Goal: Transaction & Acquisition: Book appointment/travel/reservation

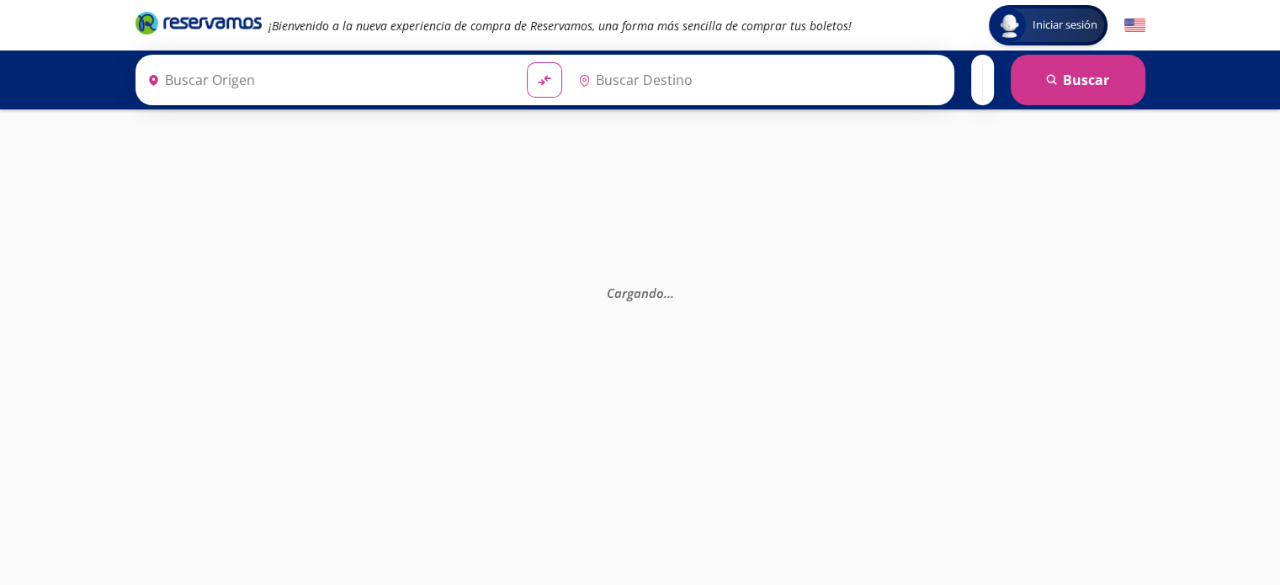
type input "[GEOGRAPHIC_DATA], [GEOGRAPHIC_DATA]"
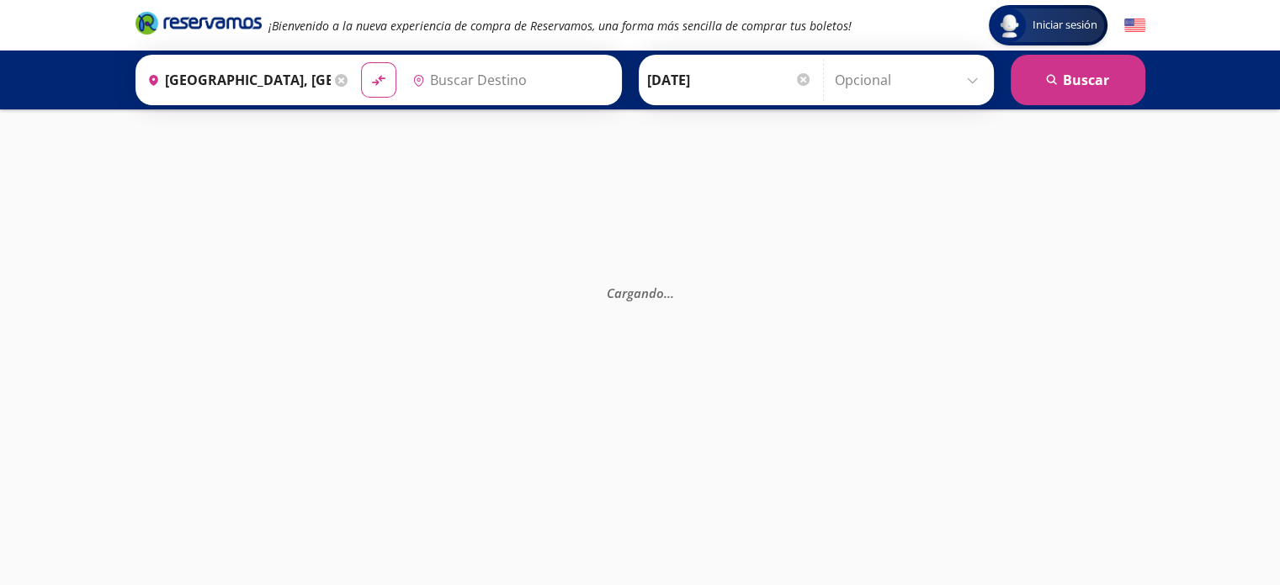
type input "[GEOGRAPHIC_DATA], [GEOGRAPHIC_DATA]"
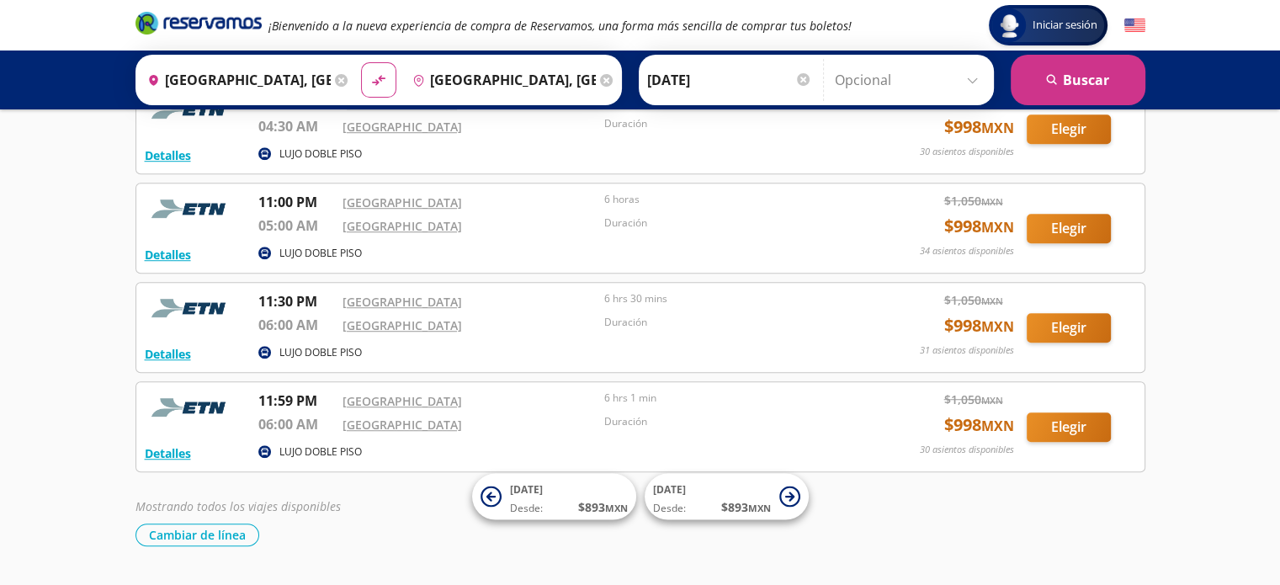
scroll to position [1151, 0]
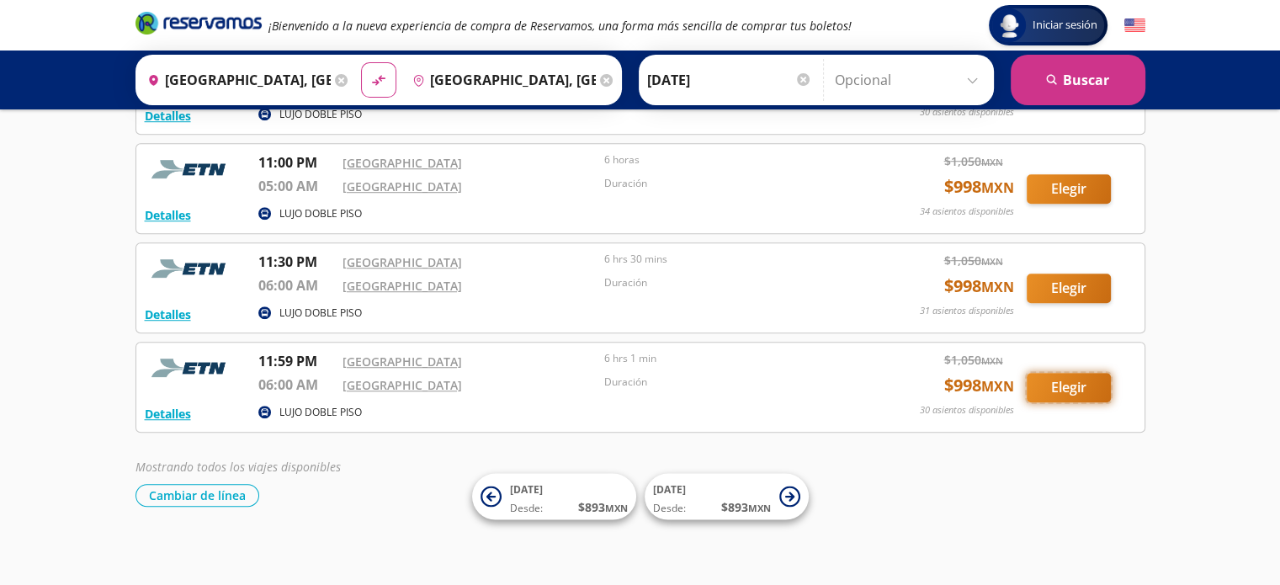
click at [1078, 386] on button "Elegir" at bounding box center [1069, 387] width 84 height 29
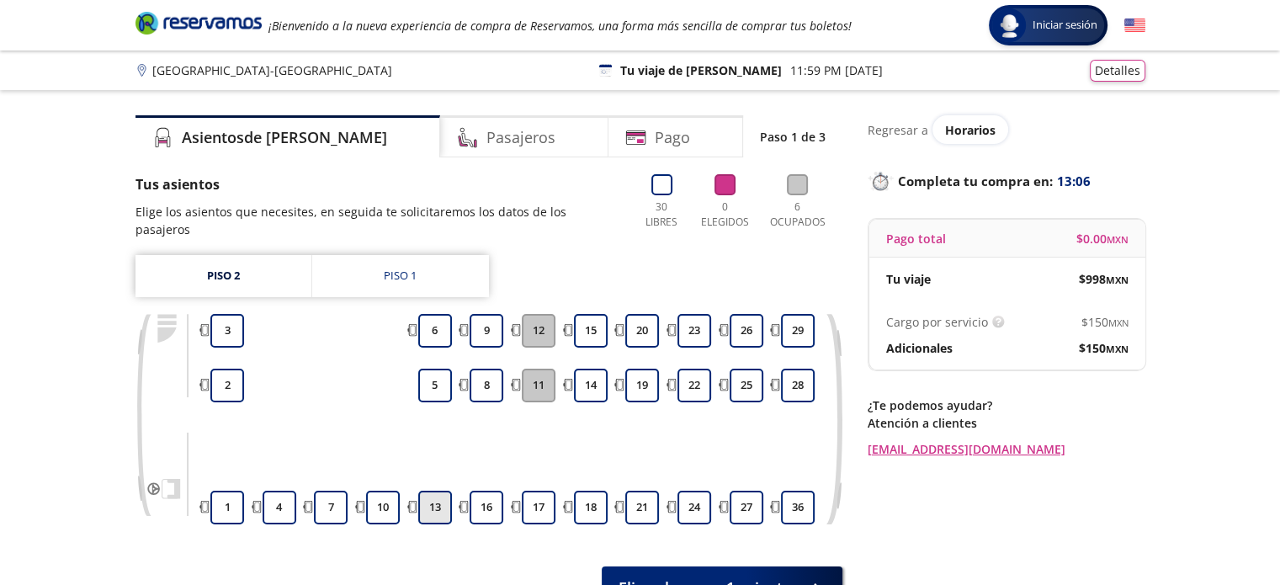
click at [435, 491] on button "13" at bounding box center [435, 508] width 34 height 34
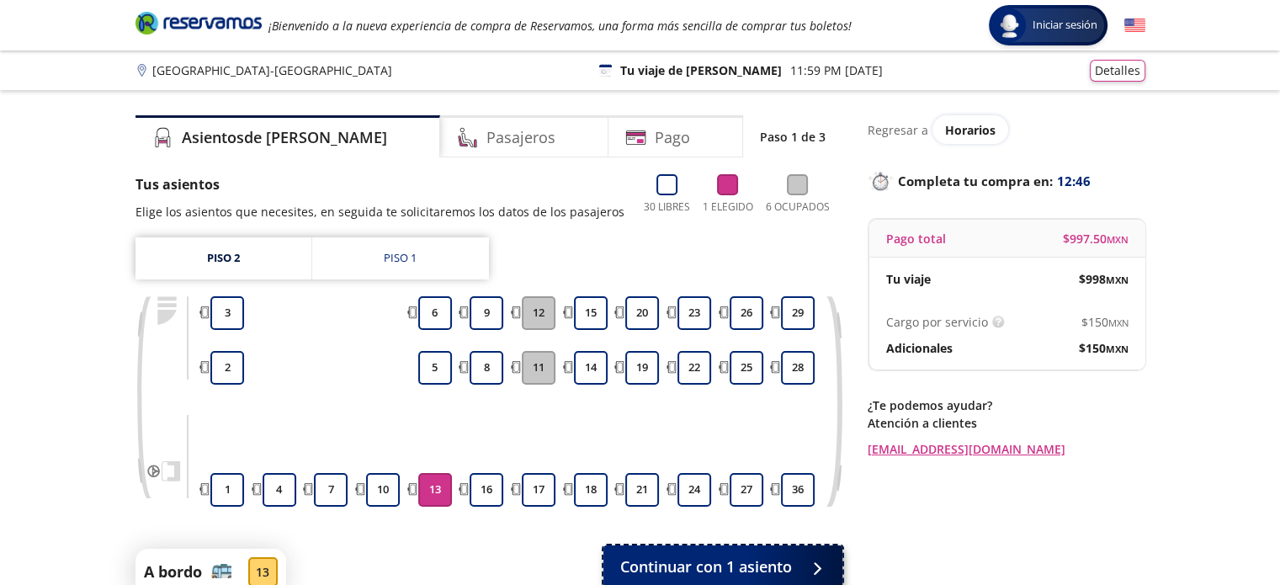
click at [773, 571] on span "Continuar con 1 asiento" at bounding box center [706, 567] width 172 height 23
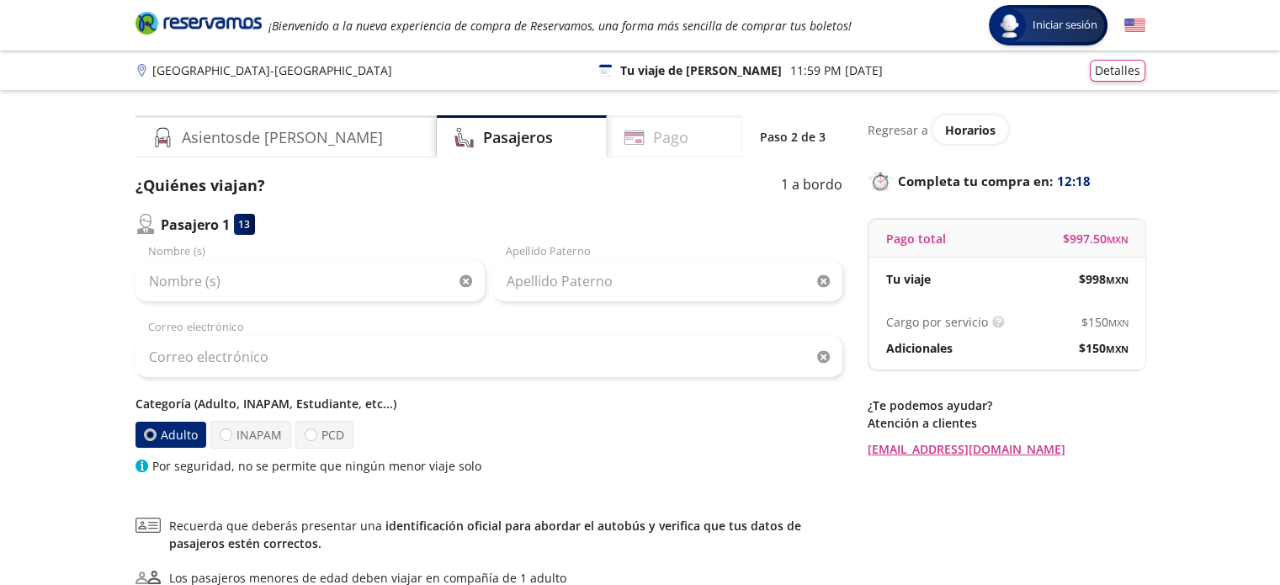
click at [673, 137] on div "Pago" at bounding box center [675, 136] width 136 height 42
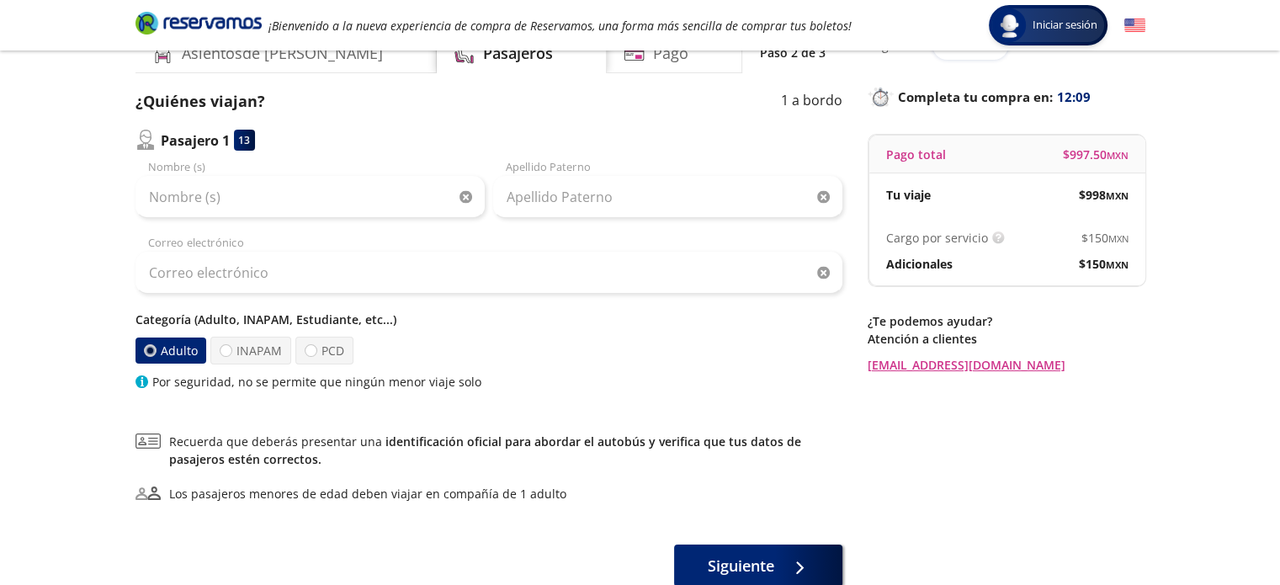
scroll to position [101, 0]
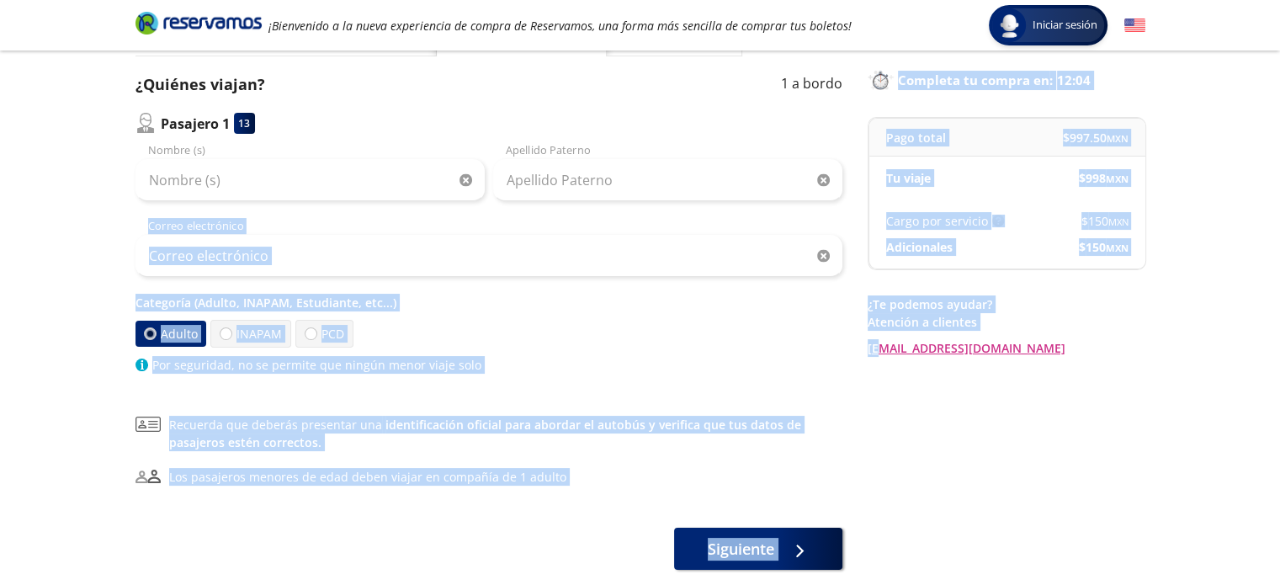
drag, startPoint x: 878, startPoint y: 335, endPoint x: 721, endPoint y: 239, distance: 183.7
click at [721, 239] on div "Asientos de [PERSON_NAME] Pago Paso 2 de 3 ¿Quiénes viajan? 1 a bordo Pasajero …" at bounding box center [640, 292] width 1027 height 556
